Goal: Find specific page/section: Find specific page/section

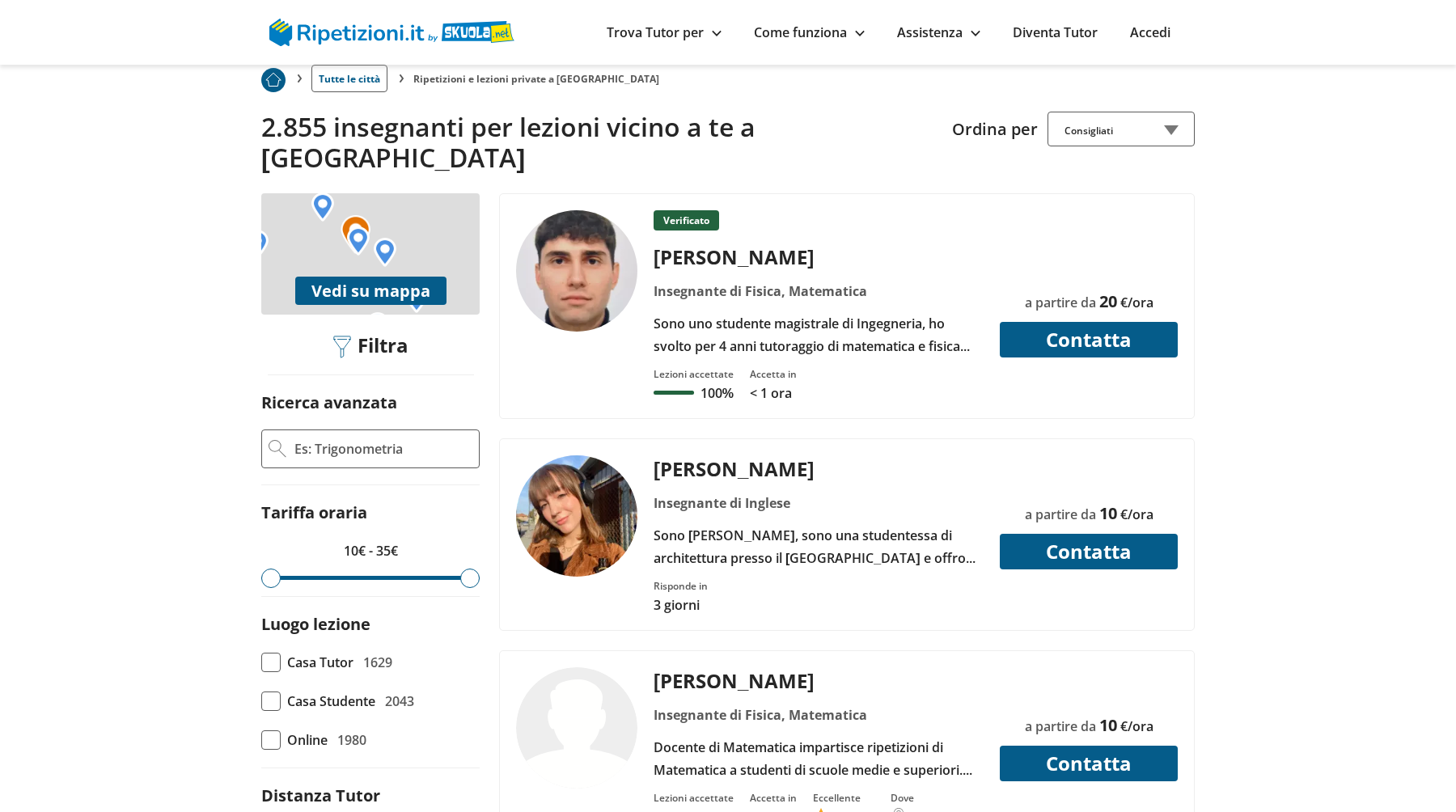
click at [903, 524] on div "Sono [PERSON_NAME], sono una studentessa di architettura presso il [GEOGRAPHIC_…" at bounding box center [819, 546] width 342 height 46
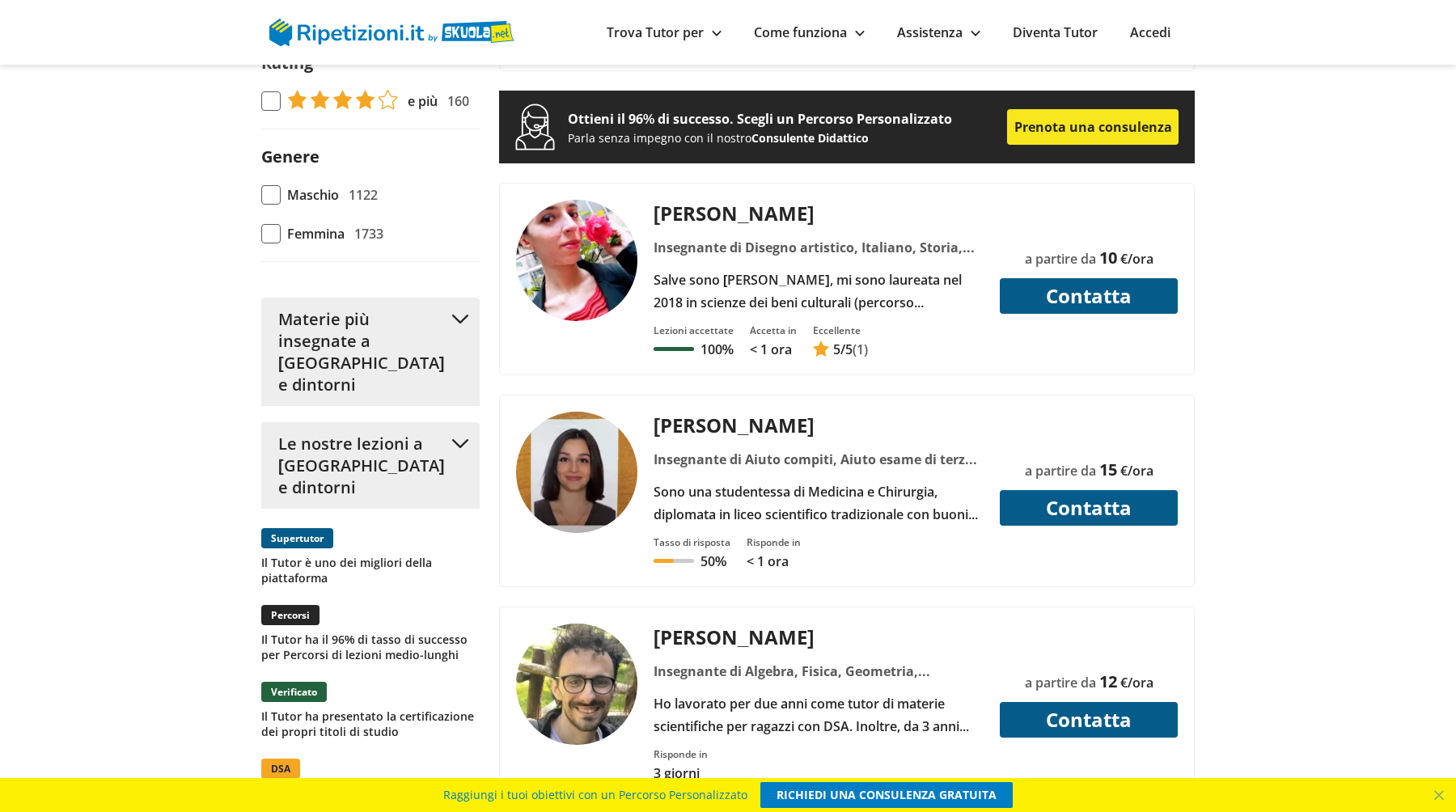
scroll to position [1862, 0]
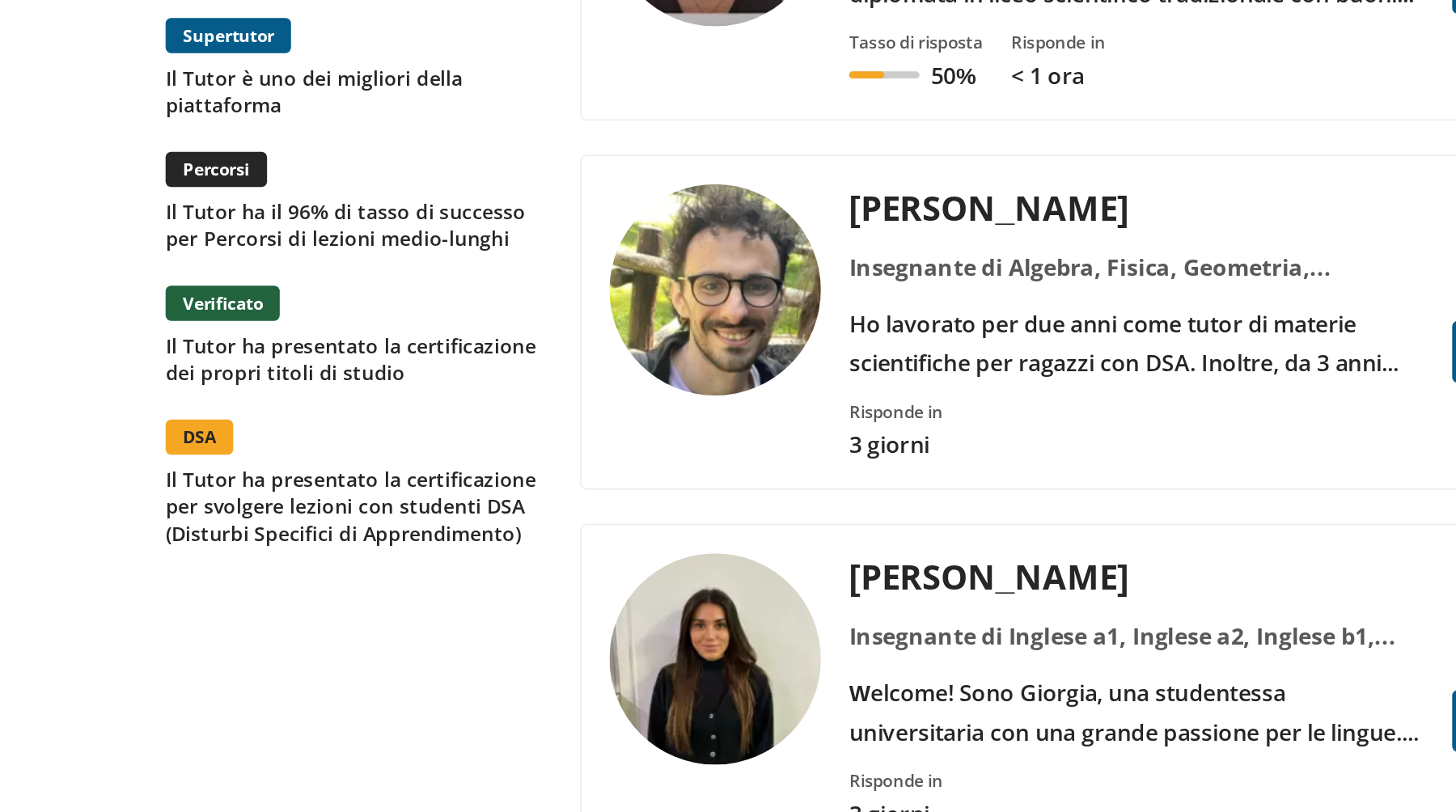
click at [386, 443] on p "Il Tutor ha presentato la certificazione per svolgere lezioni con studenti DSA …" at bounding box center [370, 466] width 218 height 46
